Goal: Task Accomplishment & Management: Manage account settings

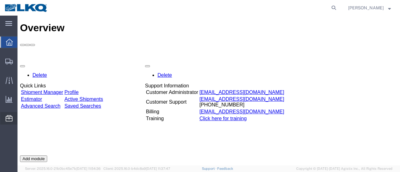
click at [0, 0] on span "Location Appointment" at bounding box center [0, 0] width 0 height 0
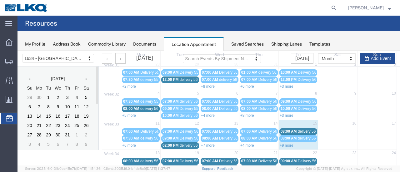
scroll to position [63, 0]
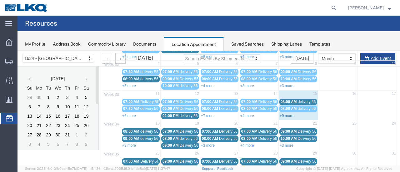
click at [282, 114] on link "+9 more" at bounding box center [287, 116] width 14 height 4
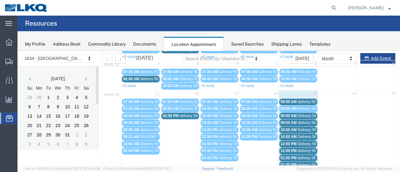
click at [299, 115] on span "Delivery 56150969" at bounding box center [313, 116] width 31 height 4
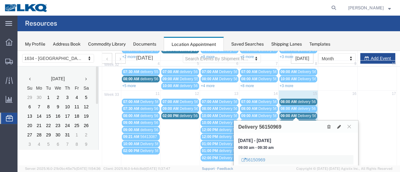
click at [301, 121] on span "delivery 56468143" at bounding box center [313, 123] width 30 height 4
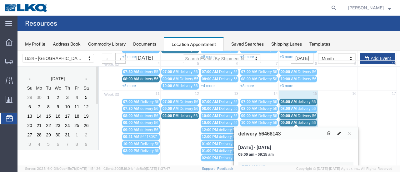
click at [339, 130] on button at bounding box center [339, 133] width 9 height 7
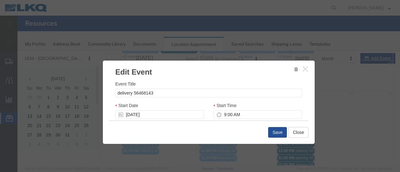
select select
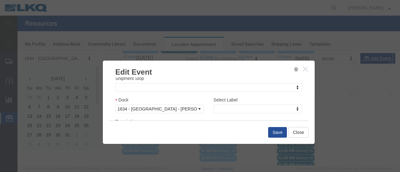
scroll to position [94, 0]
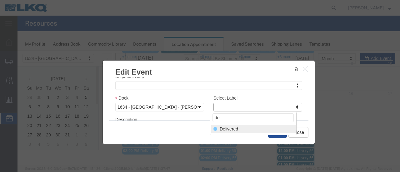
type input "de"
select select "40"
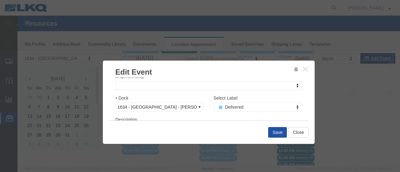
click at [275, 132] on button "Save" at bounding box center [277, 132] width 19 height 11
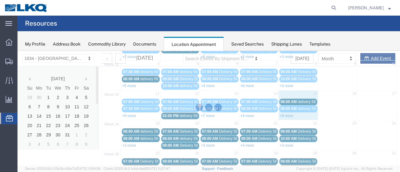
scroll to position [40, 0]
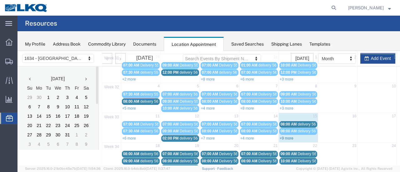
click at [282, 137] on link "+9 more" at bounding box center [287, 138] width 14 height 4
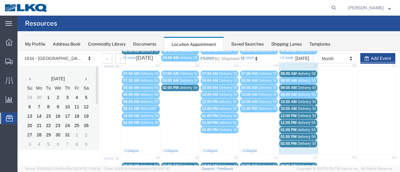
scroll to position [103, 0]
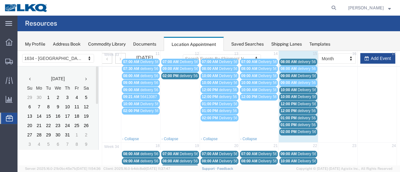
click at [301, 102] on span "Delivery 56150963" at bounding box center [313, 104] width 31 height 4
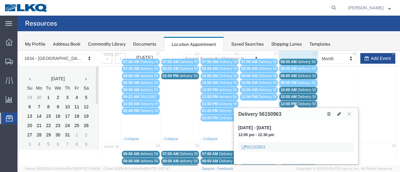
click at [301, 109] on span "delivery 56455877" at bounding box center [313, 111] width 30 height 4
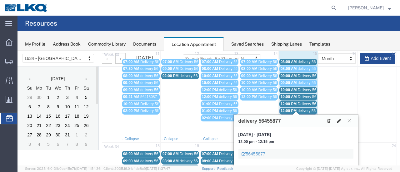
click at [339, 119] on icon at bounding box center [339, 121] width 4 height 4
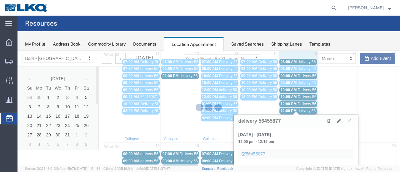
select select "100"
select select "1"
select select
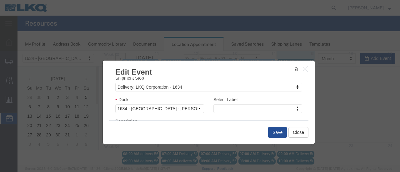
scroll to position [94, 0]
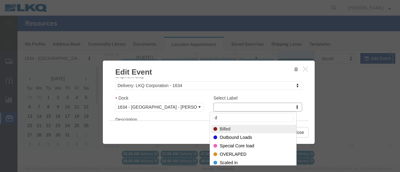
type input "de"
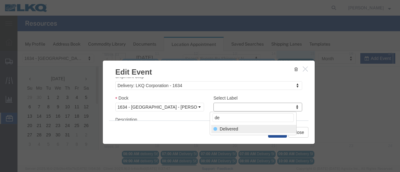
select select "40"
click at [278, 132] on button "Save" at bounding box center [277, 132] width 19 height 11
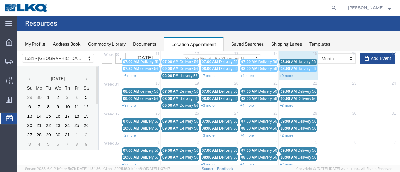
scroll to position [40, 0]
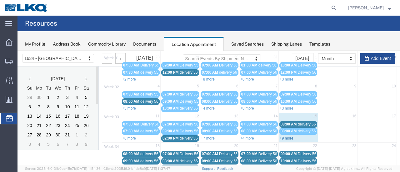
click at [283, 136] on link "+9 more" at bounding box center [287, 138] width 14 height 4
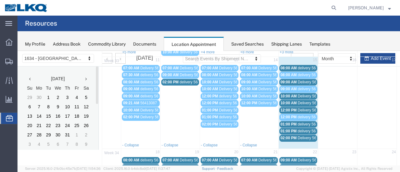
scroll to position [103, 0]
